Goal: Information Seeking & Learning: Learn about a topic

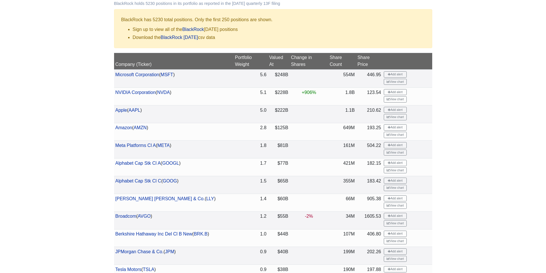
scroll to position [143, 0]
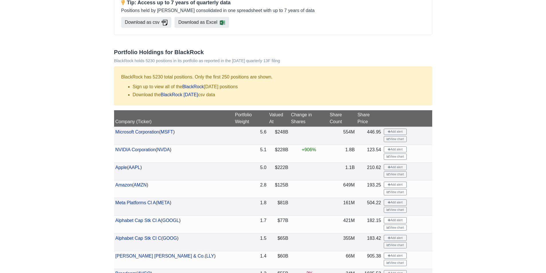
click at [368, 114] on th "Share Price" at bounding box center [369, 118] width 26 height 17
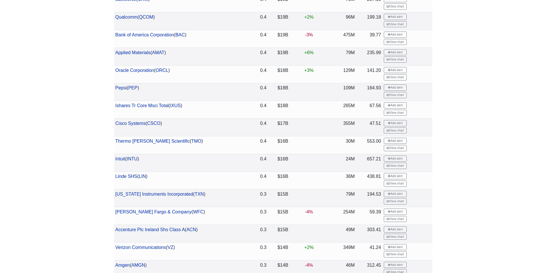
scroll to position [802, 0]
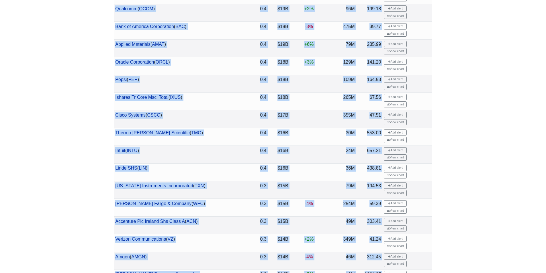
drag, startPoint x: 113, startPoint y: 166, endPoint x: 93, endPoint y: 160, distance: 20.4
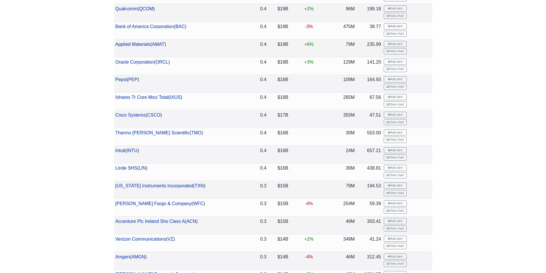
drag, startPoint x: 125, startPoint y: 166, endPoint x: 116, endPoint y: 166, distance: 8.9
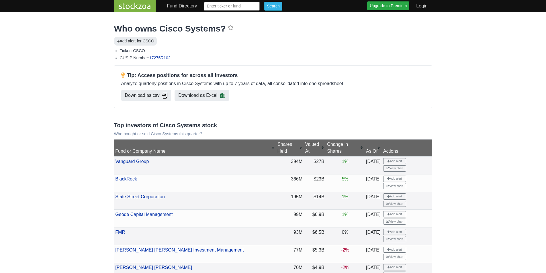
drag, startPoint x: 161, startPoint y: 28, endPoint x: 213, endPoint y: 26, distance: 52.2
click at [222, 27] on h1 "Who owns Cisco Systems?" at bounding box center [273, 28] width 318 height 10
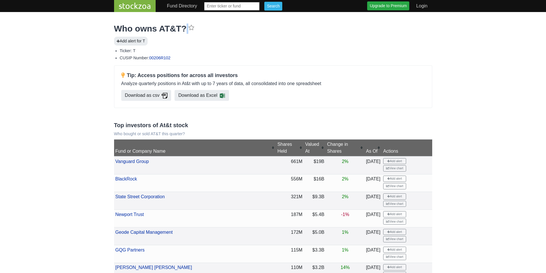
drag, startPoint x: 161, startPoint y: 30, endPoint x: 183, endPoint y: 34, distance: 22.5
click at [175, 32] on h1 "Who owns AT&T?" at bounding box center [273, 28] width 318 height 10
drag, startPoint x: 162, startPoint y: 30, endPoint x: 180, endPoint y: 29, distance: 17.5
click at [180, 29] on h1 "Who owns AT&T?" at bounding box center [273, 28] width 318 height 10
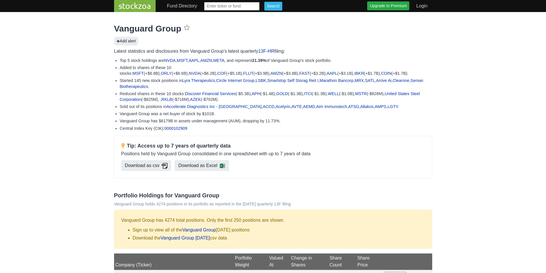
drag, startPoint x: 170, startPoint y: 36, endPoint x: 312, endPoint y: 39, distance: 142.1
drag, startPoint x: 312, startPoint y: 39, endPoint x: 281, endPoint y: 37, distance: 30.4
click at [281, 37] on div "Add alert" at bounding box center [273, 41] width 318 height 9
drag, startPoint x: 402, startPoint y: 79, endPoint x: 163, endPoint y: 86, distance: 238.8
click at [165, 87] on li "Started 145 new stock positions in Lyra Therapeutics , Circle Internet Group , …" at bounding box center [276, 83] width 312 height 11
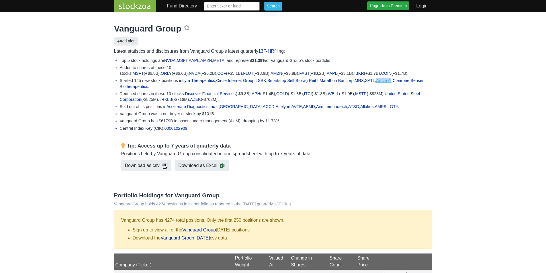
drag, startPoint x: 385, startPoint y: 81, endPoint x: 400, endPoint y: 81, distance: 15.2
click at [400, 81] on li "Started 145 new stock positions in Lyra Therapeutics , Circle Internet Group , …" at bounding box center [276, 83] width 312 height 11
click at [400, 74] on li "Added to shares of these 10 stocks: MSFT (+$6.8B), ORLY (+$6.6B), NVDA (+$6.2B)…" at bounding box center [276, 70] width 312 height 11
drag, startPoint x: 386, startPoint y: 78, endPoint x: 400, endPoint y: 78, distance: 14.1
click at [400, 78] on li "Started 145 new stock positions in Lyra Therapeutics , Circle Internet Group , …" at bounding box center [276, 83] width 312 height 11
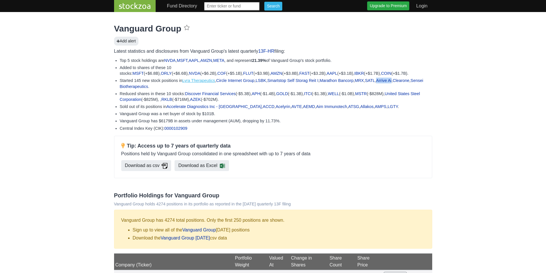
drag, startPoint x: 182, startPoint y: 81, endPoint x: 215, endPoint y: 81, distance: 33.2
click at [215, 81] on li "Started 145 new stock positions in Lyra Therapeutics , Circle Internet Group , …" at bounding box center [276, 83] width 312 height 11
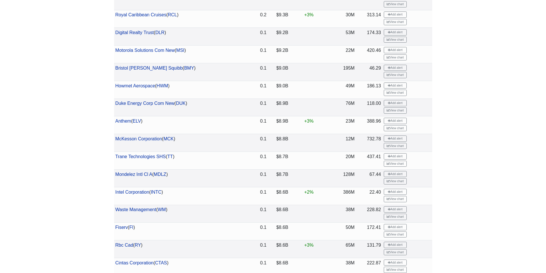
scroll to position [2160, 0]
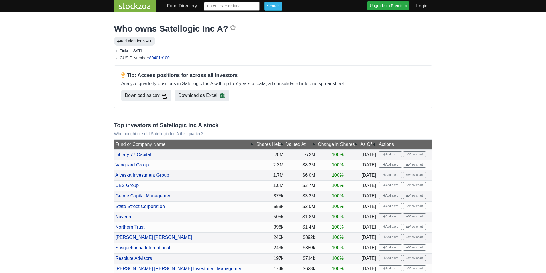
drag, startPoint x: 161, startPoint y: 26, endPoint x: 220, endPoint y: 33, distance: 59.4
click at [221, 33] on h1 "Who owns Satellogic Inc A?" at bounding box center [273, 28] width 318 height 10
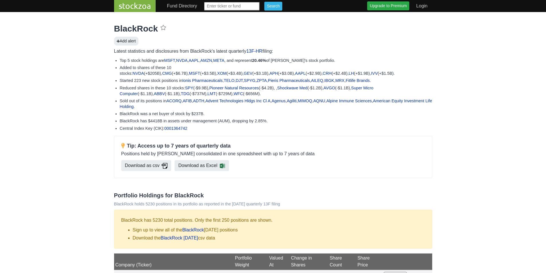
scroll to position [802, 0]
